Goal: Information Seeking & Learning: Learn about a topic

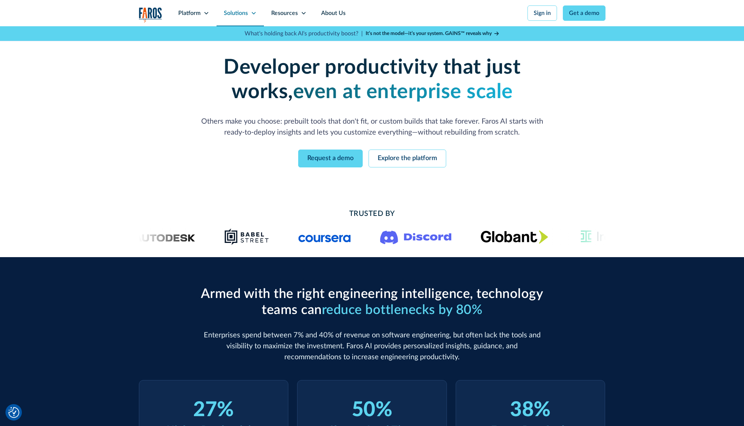
click at [247, 14] on div "Solutions" at bounding box center [236, 13] width 24 height 9
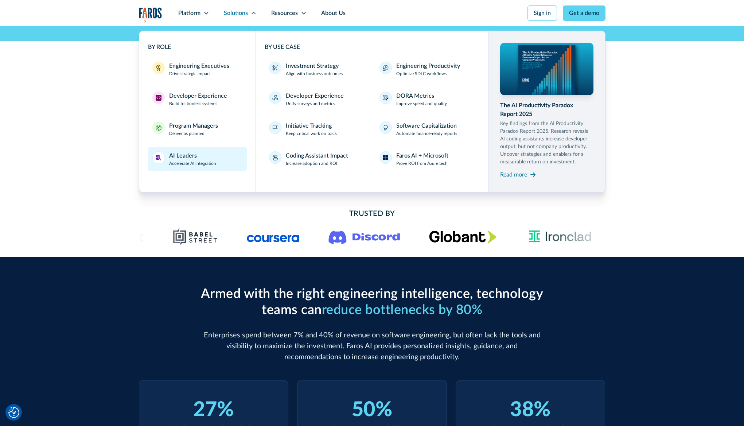
click at [200, 165] on p "Accelerate AI integration" at bounding box center [192, 163] width 47 height 7
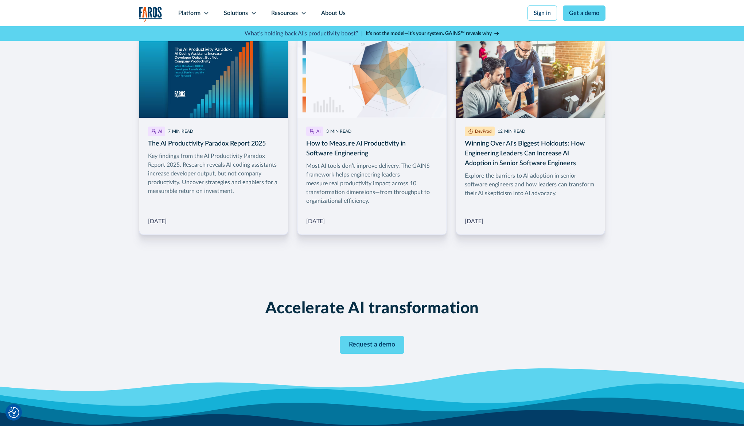
scroll to position [1146, 0]
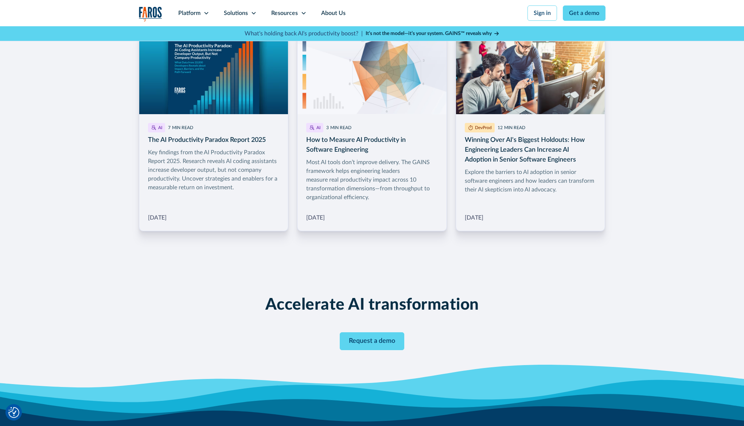
click at [80, 13] on div "Platform Unlock engineering productivity at scale. Stay ahead with products des…" at bounding box center [372, 20] width 744 height 41
